Goal: Browse casually

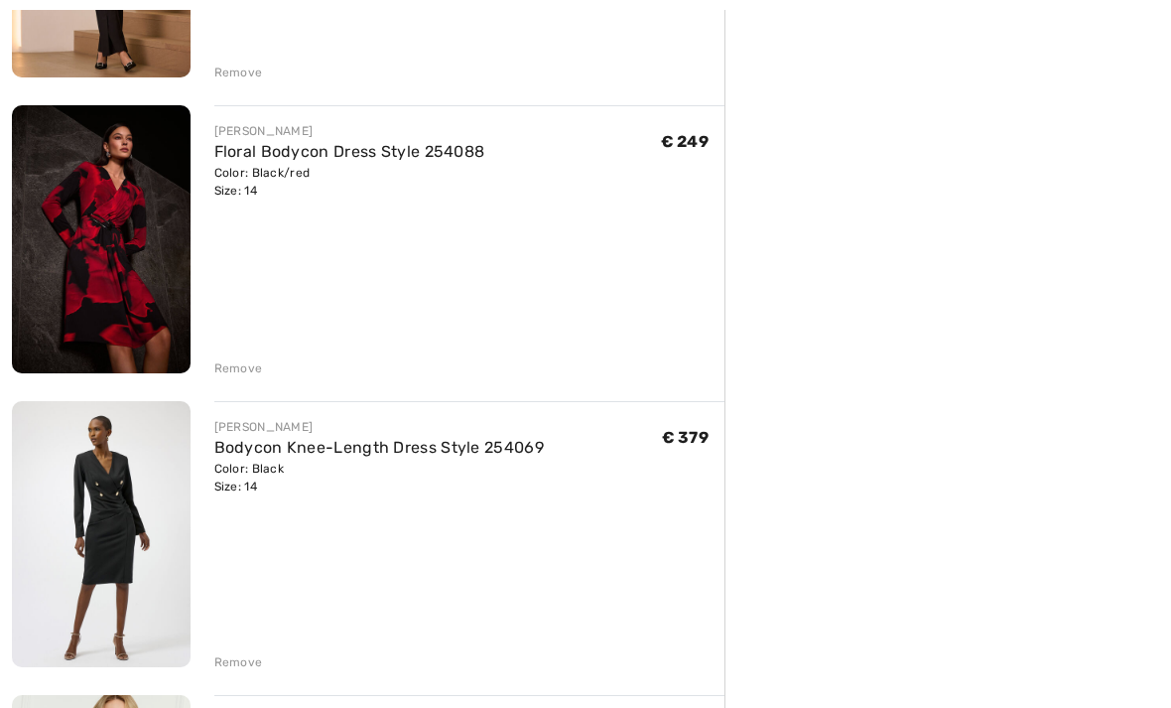
scroll to position [1045, 0]
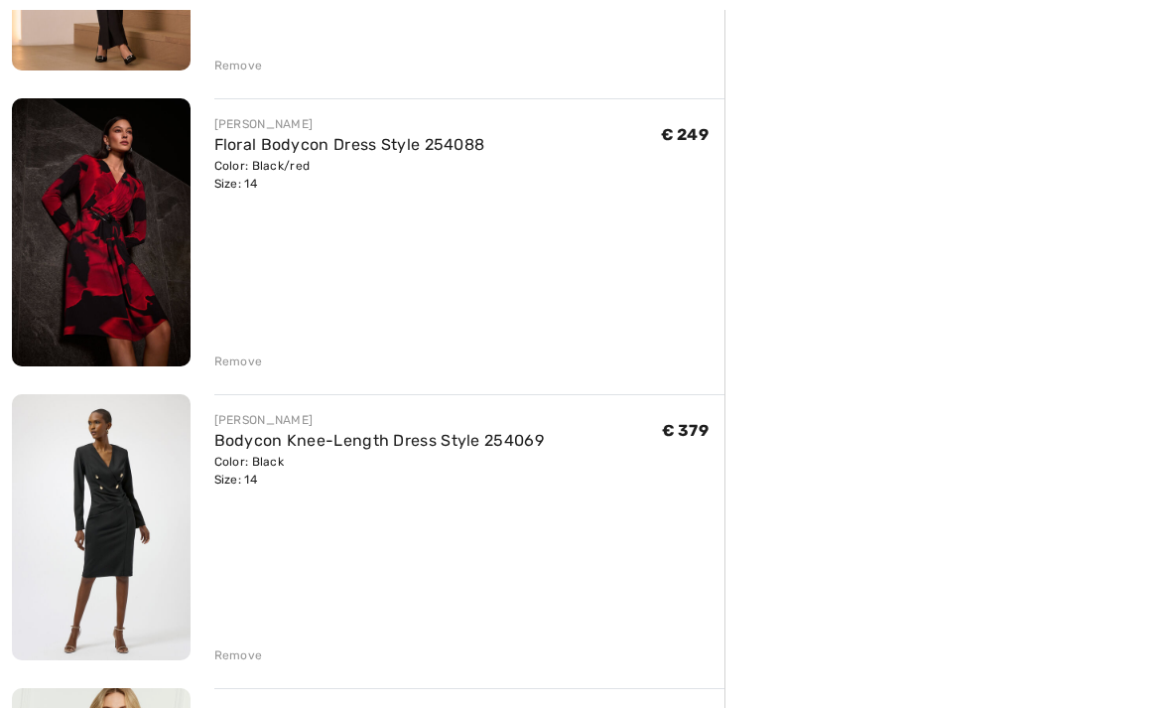
click at [131, 250] on img at bounding box center [101, 232] width 179 height 267
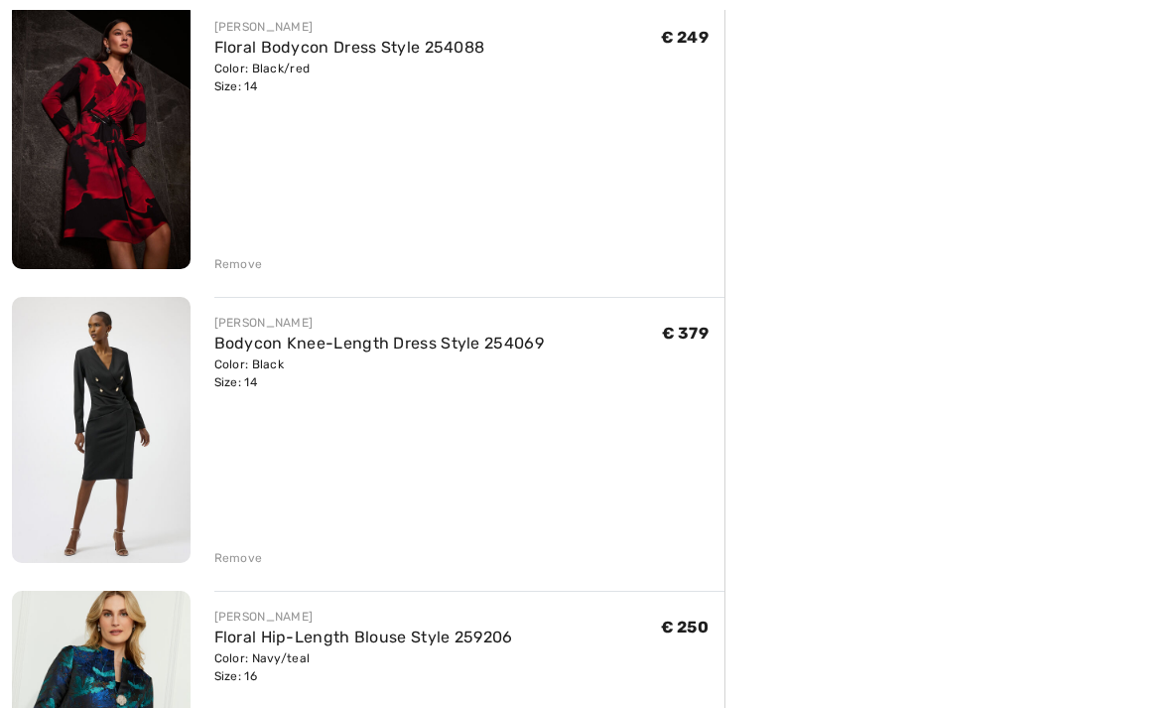
scroll to position [1149, 0]
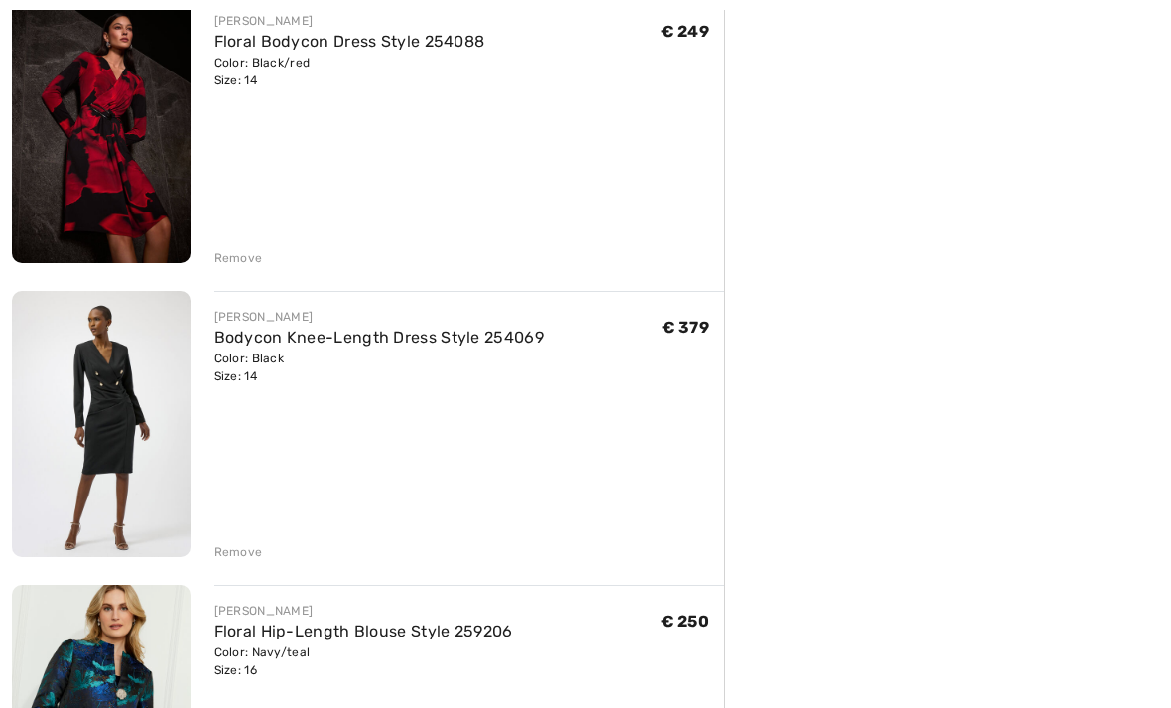
click at [107, 410] on img at bounding box center [101, 424] width 179 height 267
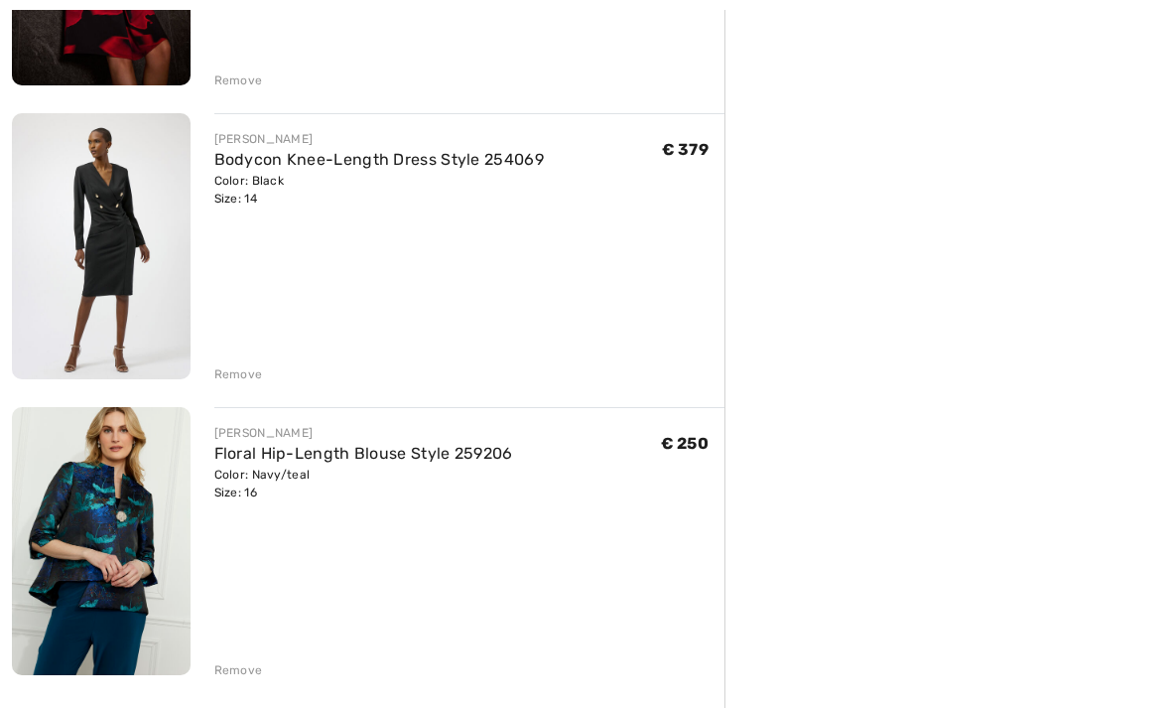
scroll to position [1149, 0]
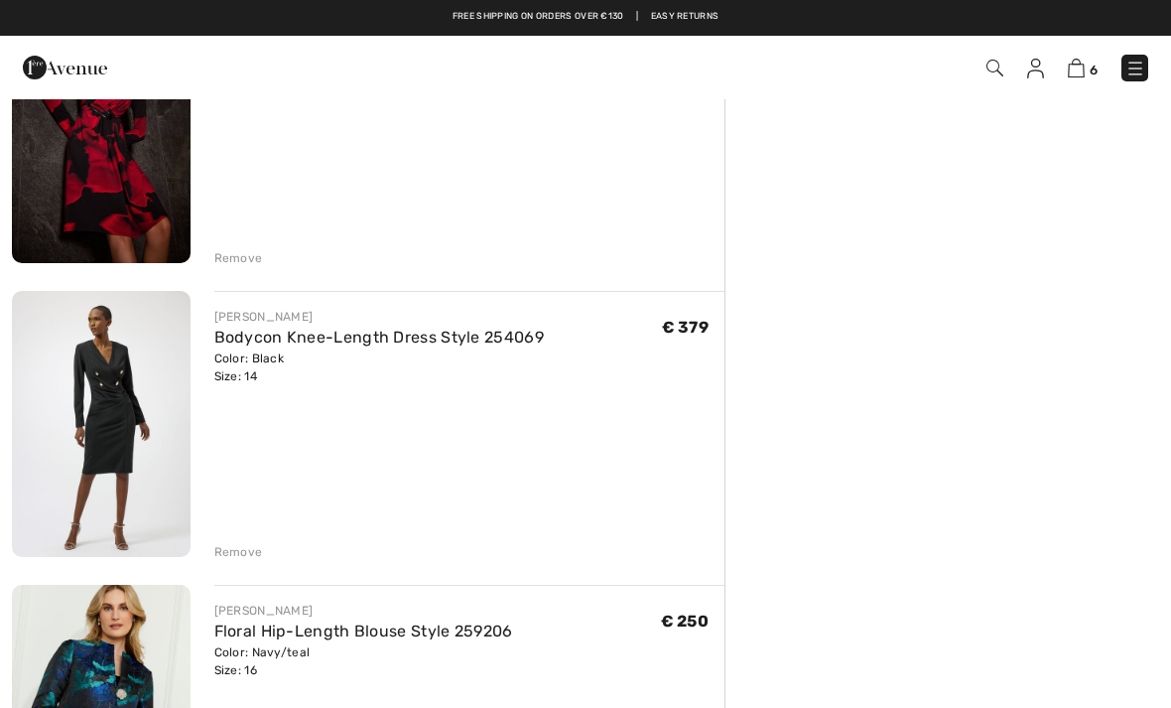
click at [131, 666] on img at bounding box center [101, 717] width 179 height 267
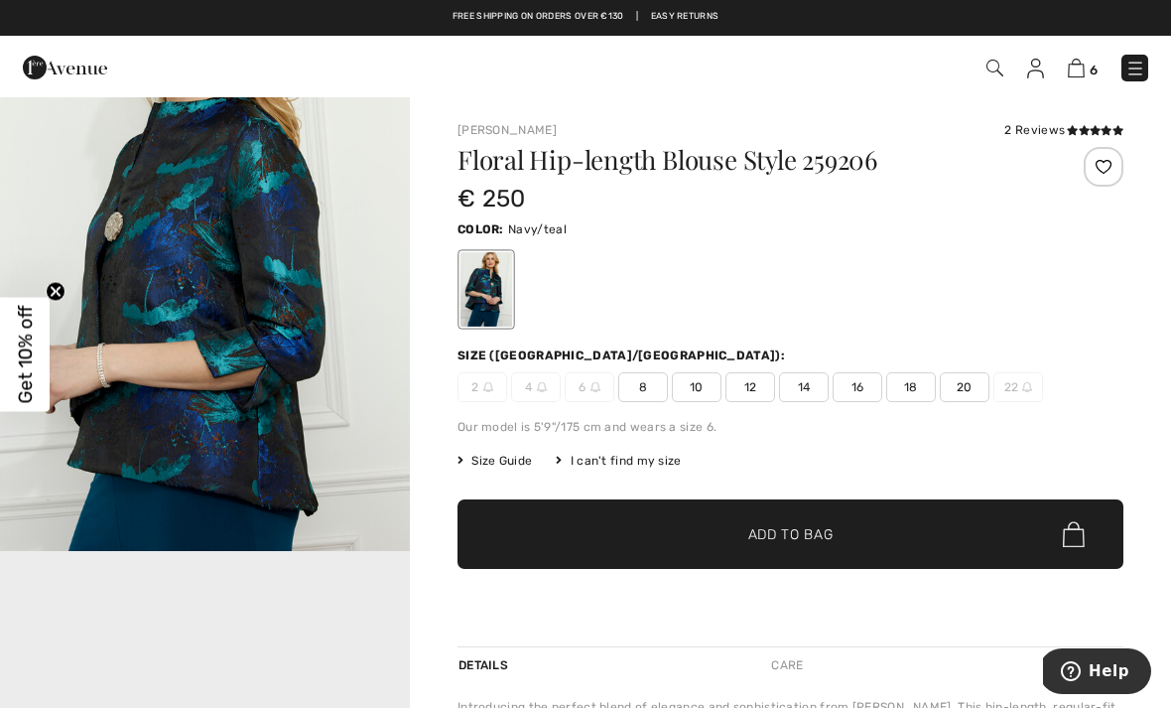
scroll to position [771, 0]
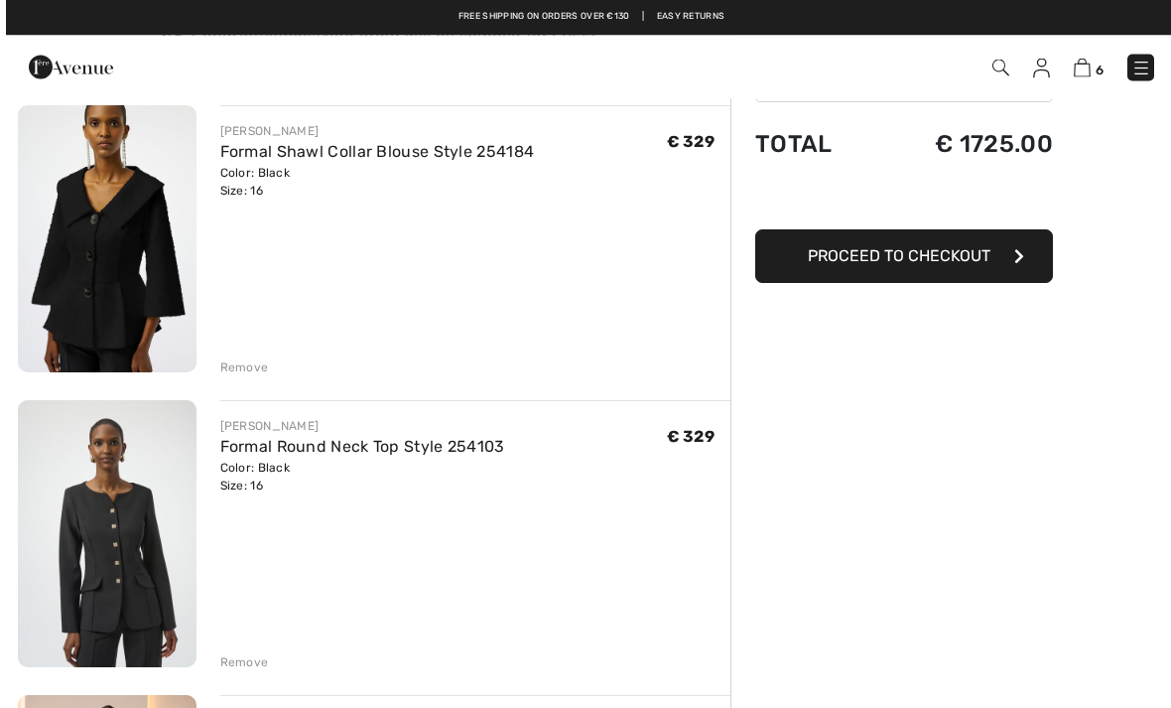
scroll to position [154, 0]
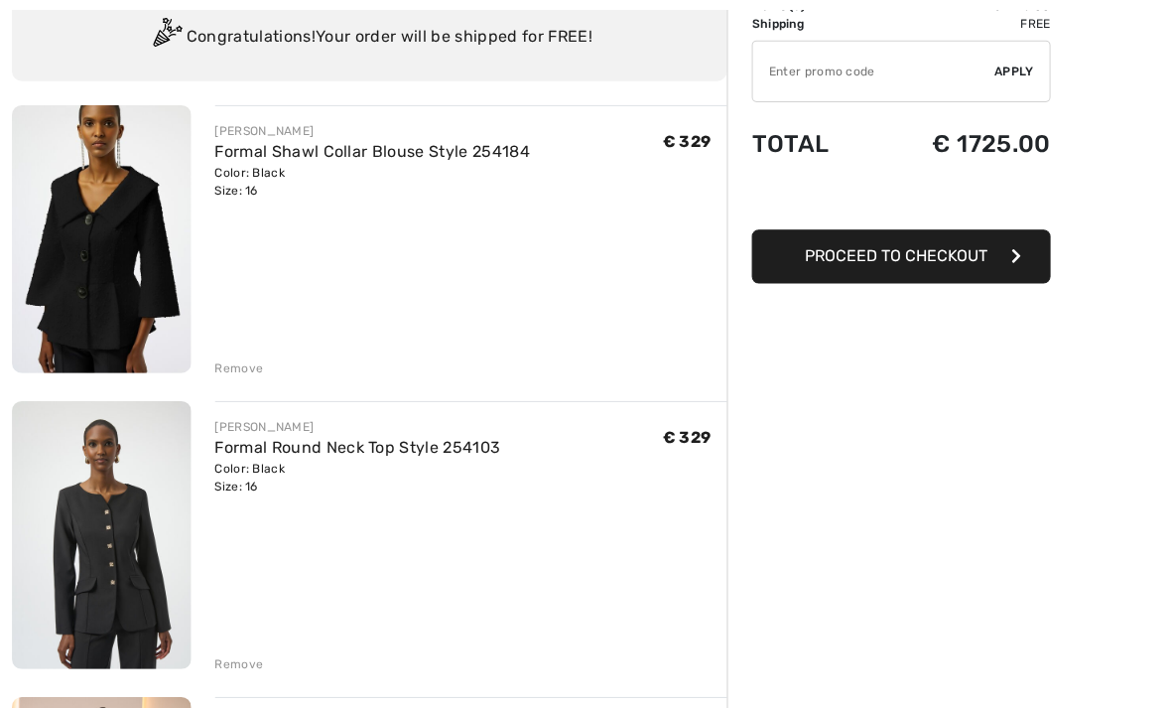
click at [117, 251] on img at bounding box center [101, 239] width 179 height 267
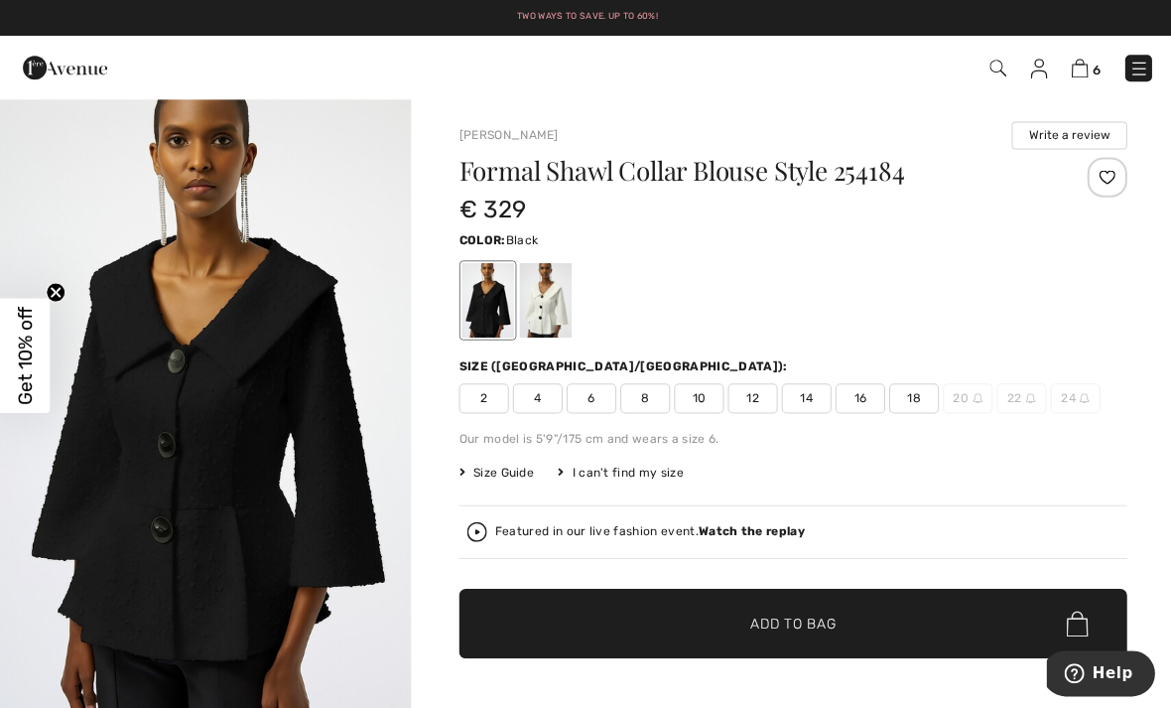
click at [561, 305] on div at bounding box center [544, 299] width 52 height 74
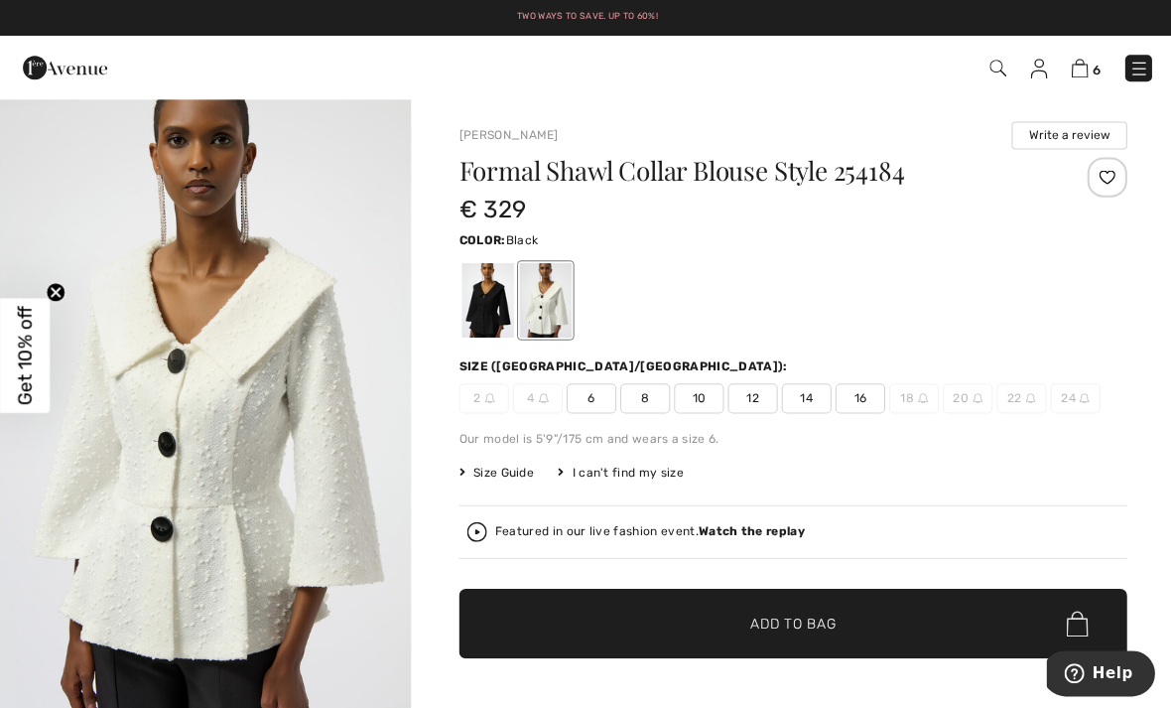
click at [509, 309] on div at bounding box center [486, 299] width 52 height 74
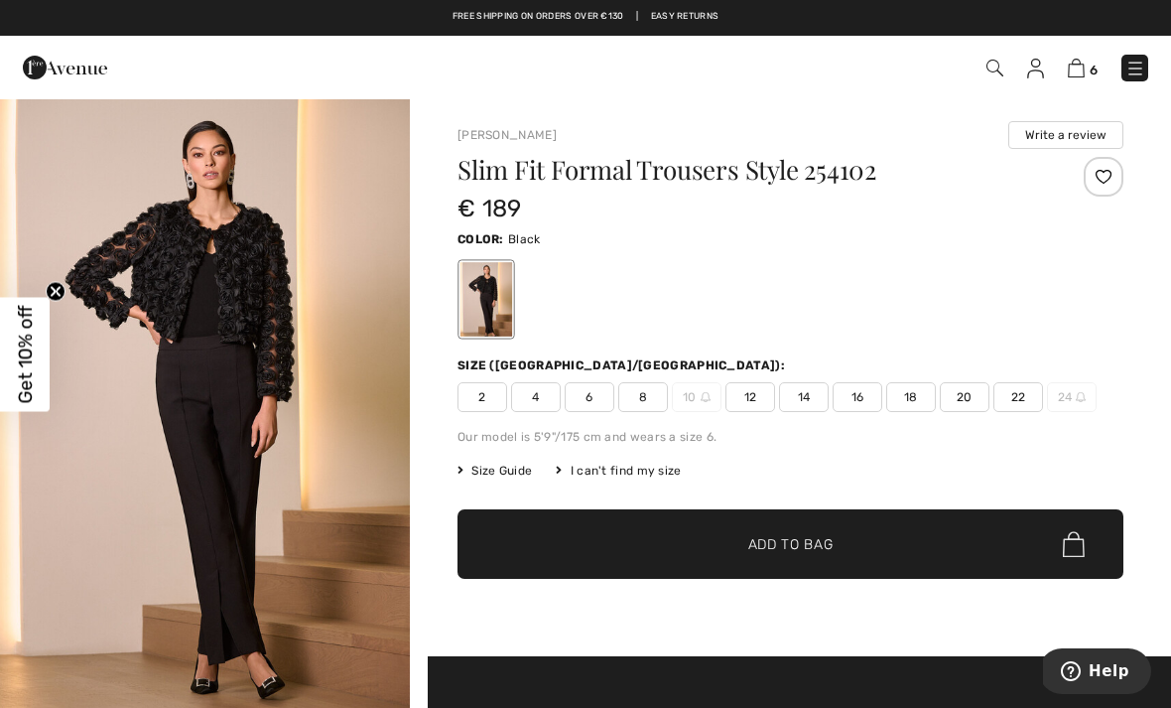
click at [76, 4] on div "Two ways to save. Up to 60%! Free shipping on orders over €130 | Easy Returns" at bounding box center [585, 18] width 1171 height 36
